Goal: Navigation & Orientation: Find specific page/section

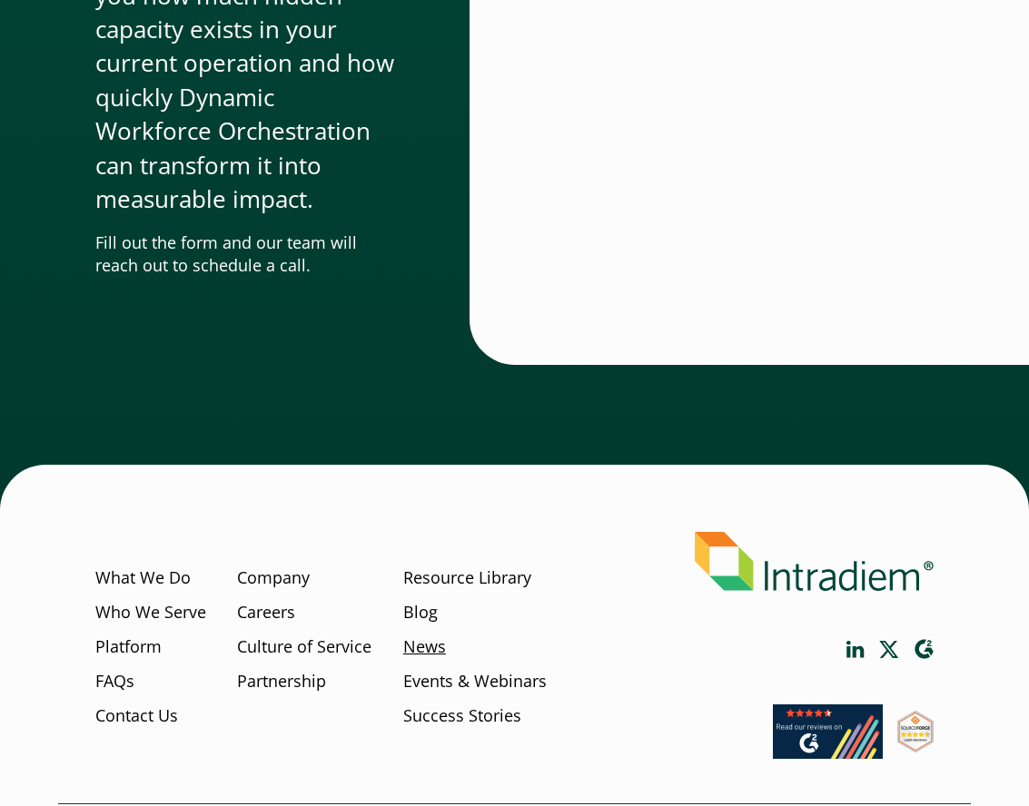
scroll to position [6120, 0]
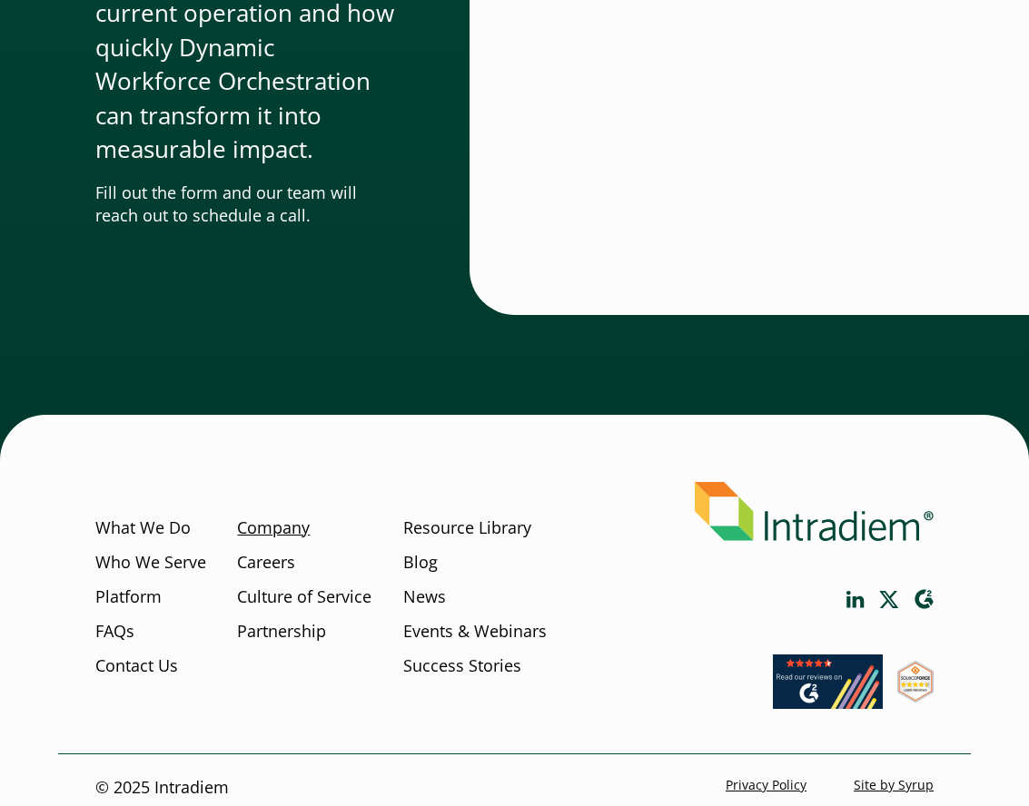
click at [283, 517] on link "Company" at bounding box center [273, 529] width 73 height 24
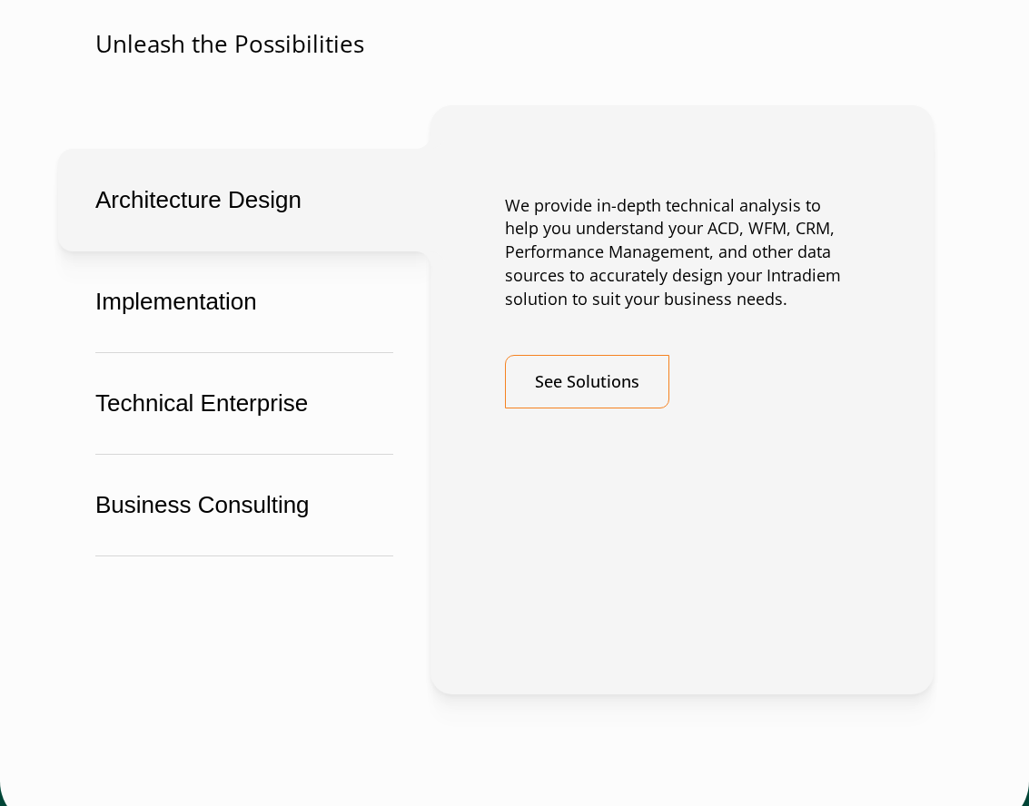
scroll to position [5426, 0]
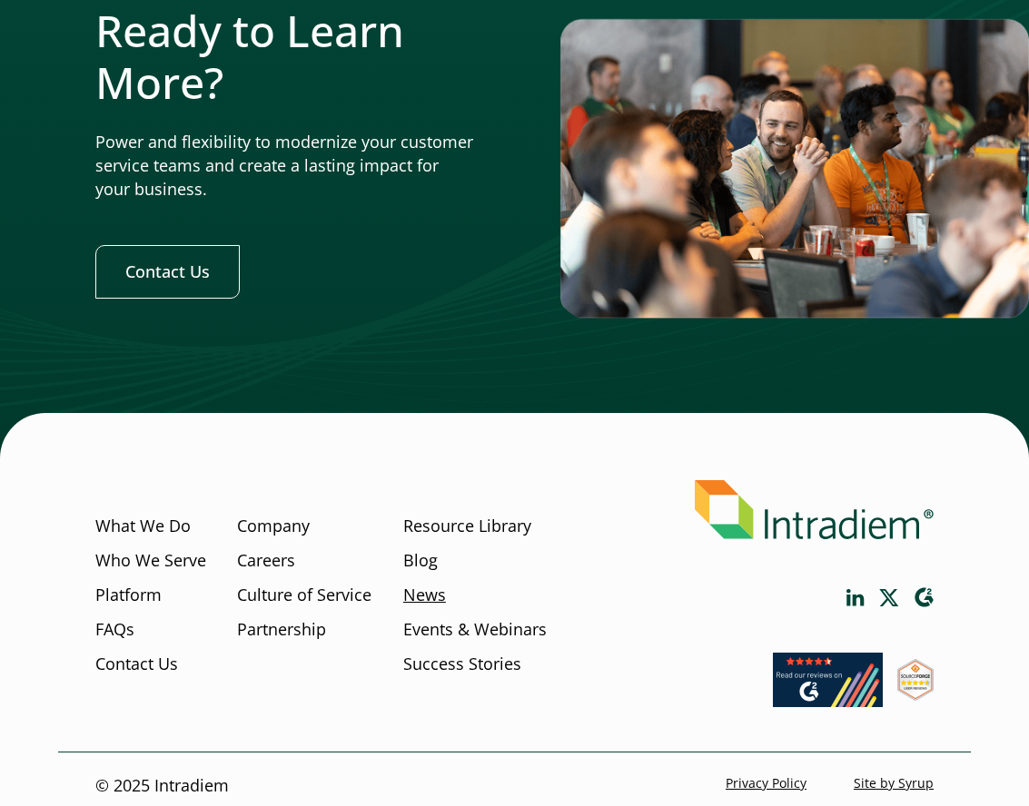
click at [430, 588] on link "News" at bounding box center [424, 595] width 43 height 24
